Goal: Information Seeking & Learning: Learn about a topic

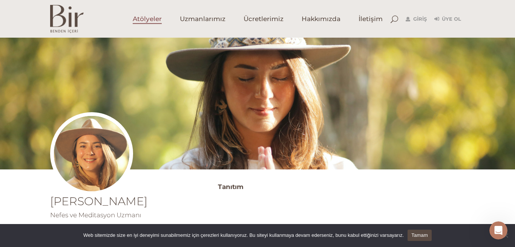
click at [154, 19] on span "Atölyeler" at bounding box center [147, 19] width 29 height 9
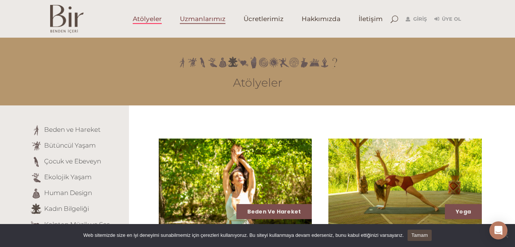
click at [200, 23] on span "Uzmanlarımız" at bounding box center [203, 19] width 46 height 9
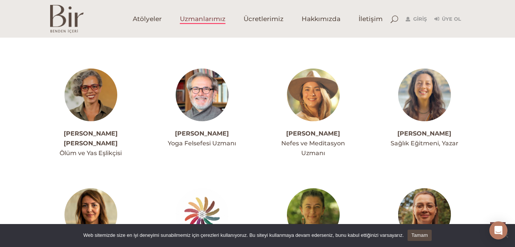
scroll to position [438, 0]
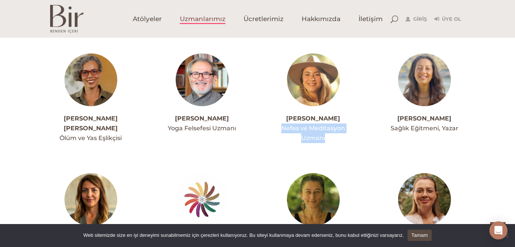
drag, startPoint x: 282, startPoint y: 130, endPoint x: 328, endPoint y: 138, distance: 46.6
click at [328, 138] on div "[PERSON_NAME] Nefes ve Meditasyon Uzmanı" at bounding box center [312, 128] width 81 height 29
copy span "Nefes ve Meditasyon Uzmanı"
